Goal: Navigation & Orientation: Find specific page/section

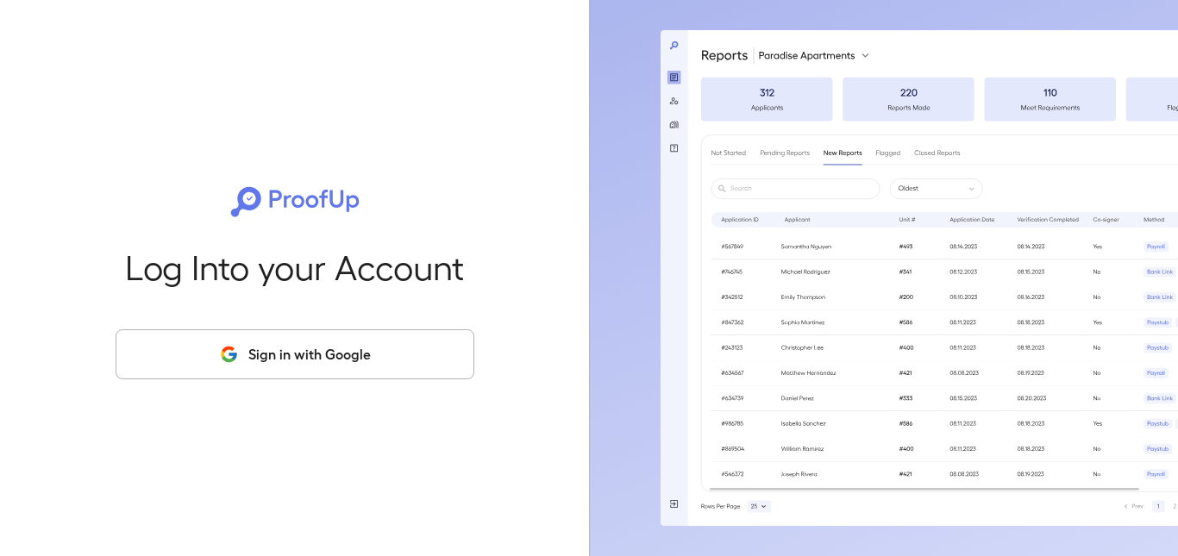
click at [328, 350] on button "Sign in with Google" at bounding box center [295, 354] width 359 height 50
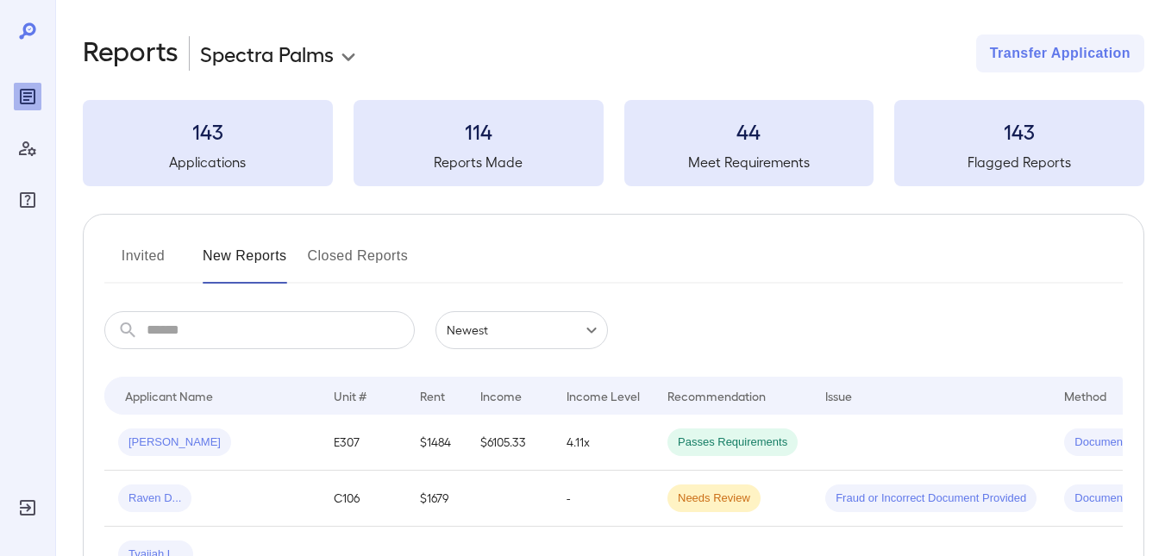
click at [121, 259] on button "Invited" at bounding box center [143, 262] width 78 height 41
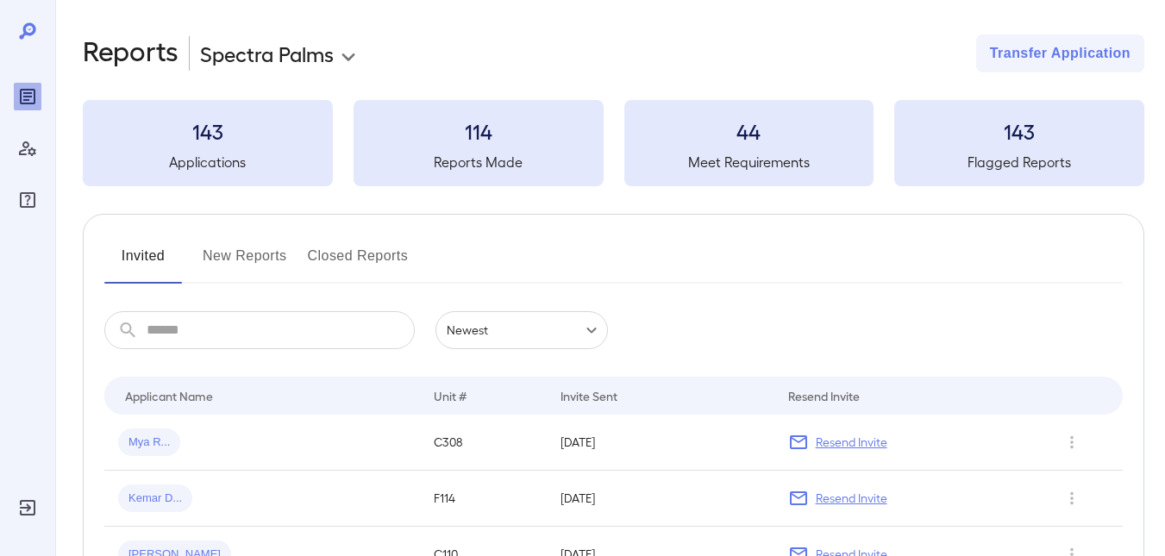
click at [231, 255] on button "New Reports" at bounding box center [245, 262] width 84 height 41
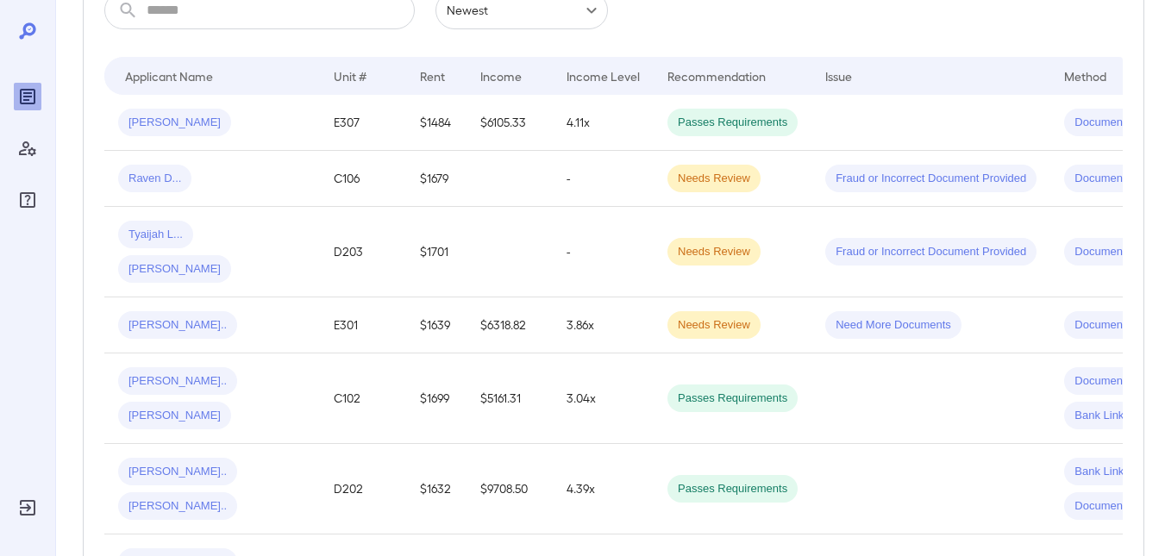
scroll to position [294, 0]
